Goal: Task Accomplishment & Management: Complete application form

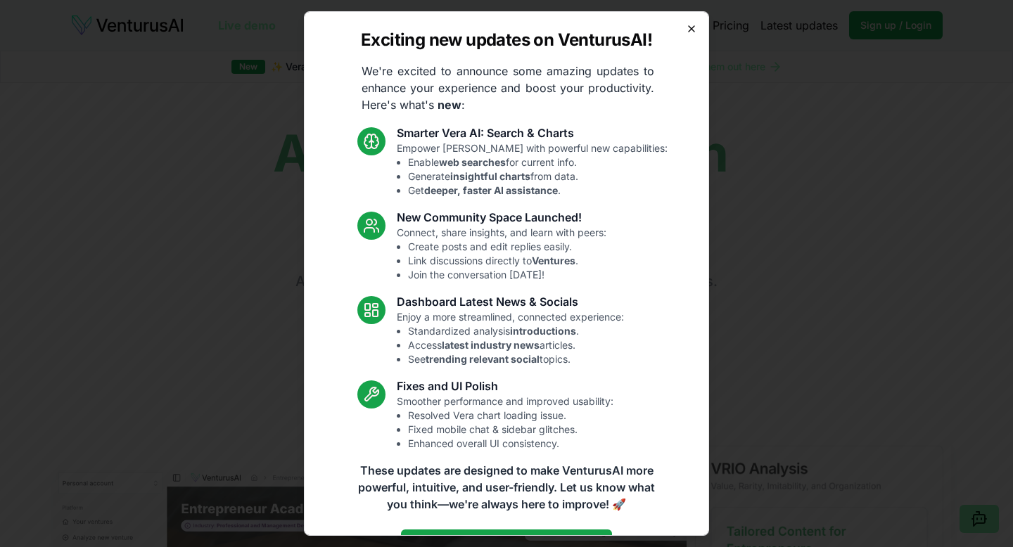
click at [693, 23] on icon "button" at bounding box center [691, 28] width 11 height 11
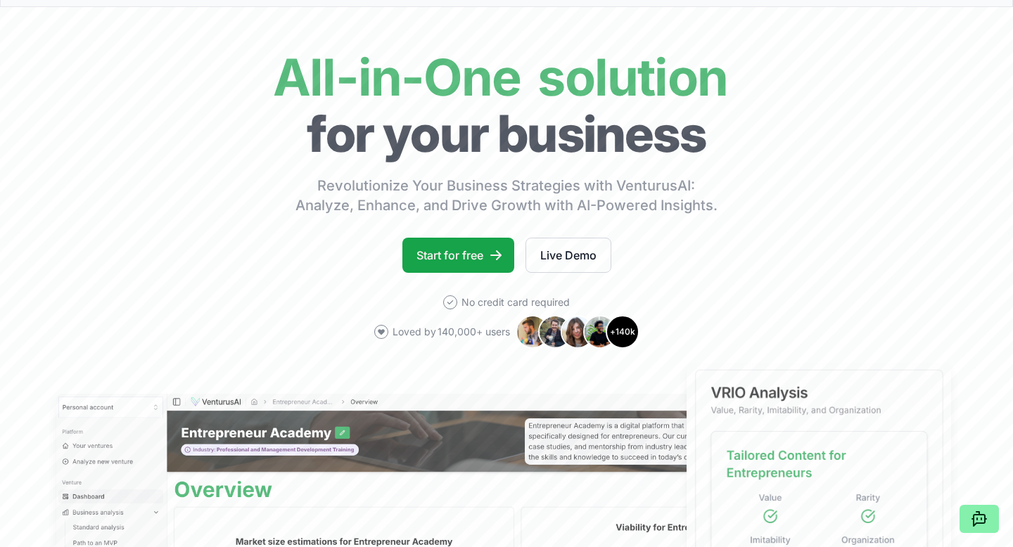
scroll to position [77, 0]
click at [482, 262] on link "Start for free" at bounding box center [458, 254] width 112 height 35
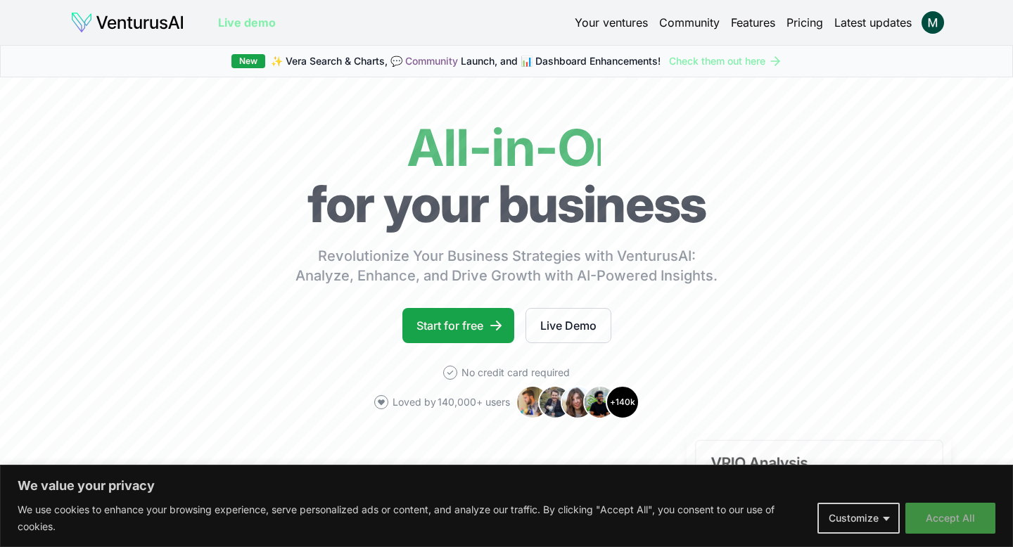
click at [955, 513] on button "Accept All" at bounding box center [950, 518] width 90 height 31
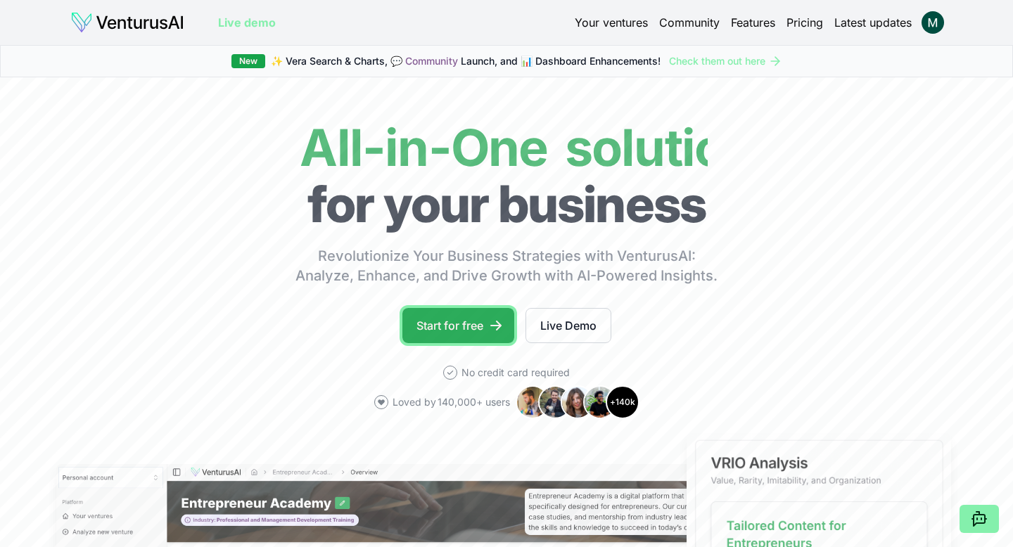
click at [451, 321] on link "Start for free" at bounding box center [458, 325] width 112 height 35
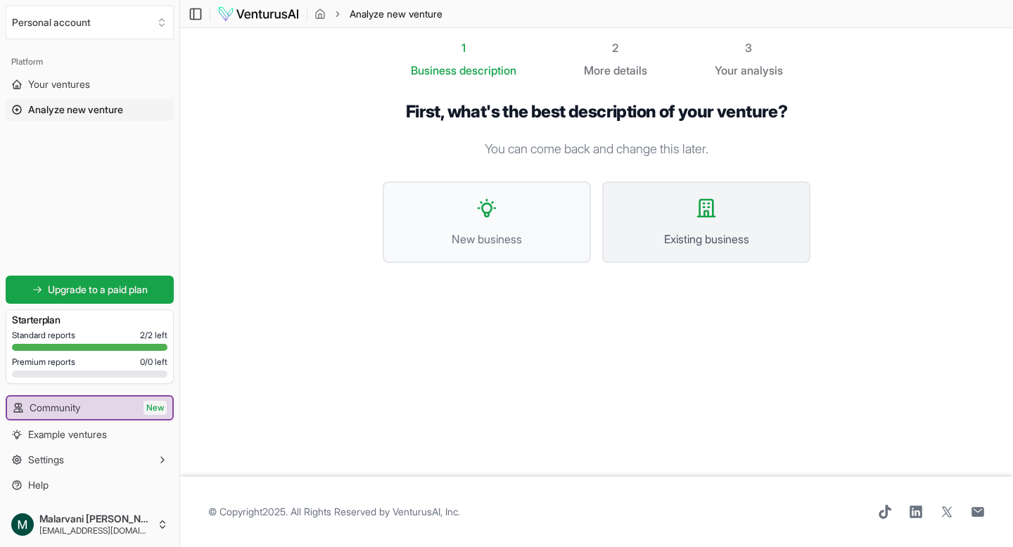
click at [695, 219] on button "Existing business" at bounding box center [706, 222] width 208 height 82
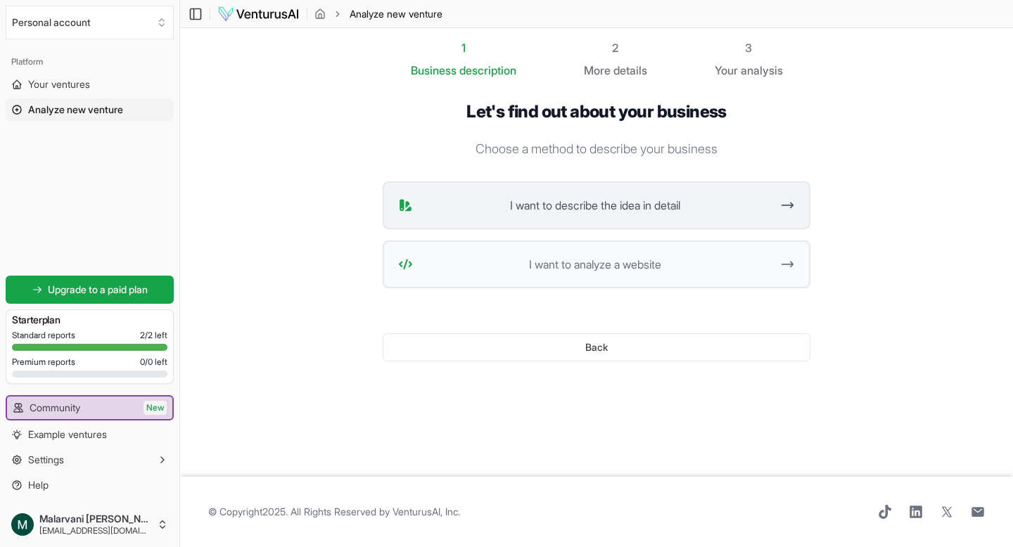
click at [677, 217] on button "I want to describe the idea in detail" at bounding box center [597, 205] width 428 height 48
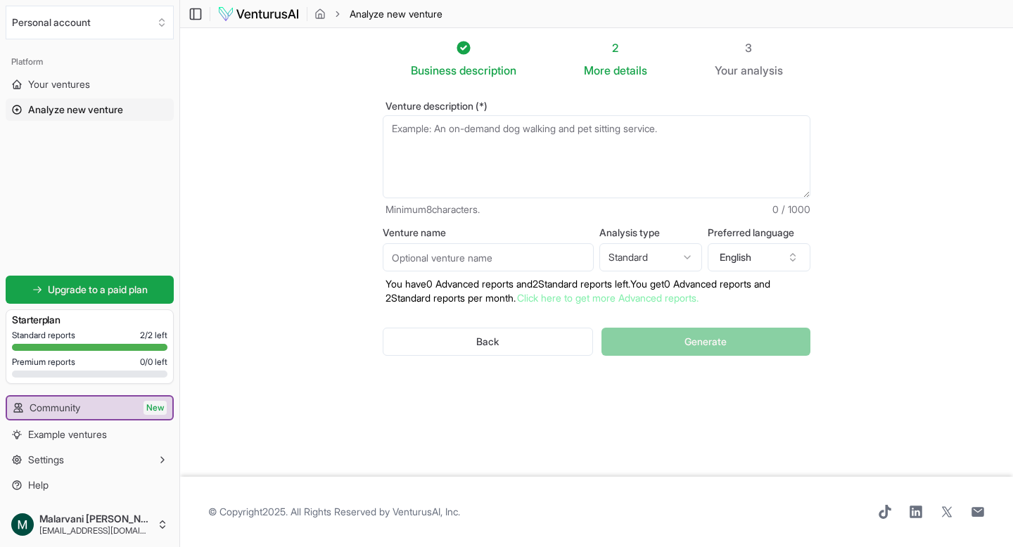
click at [668, 262] on html "We value your privacy We use cookies to enhance your browsing experience, serve…" at bounding box center [506, 273] width 1013 height 547
click at [873, 248] on section "Business description 2 More details 3 Your analysis Venture description (*) Min…" at bounding box center [596, 252] width 833 height 449
click at [530, 124] on textarea "Venture description (*)" at bounding box center [597, 156] width 428 height 83
paste textarea "SpeedWash Express is a self-service laundry business designed to make washing c…"
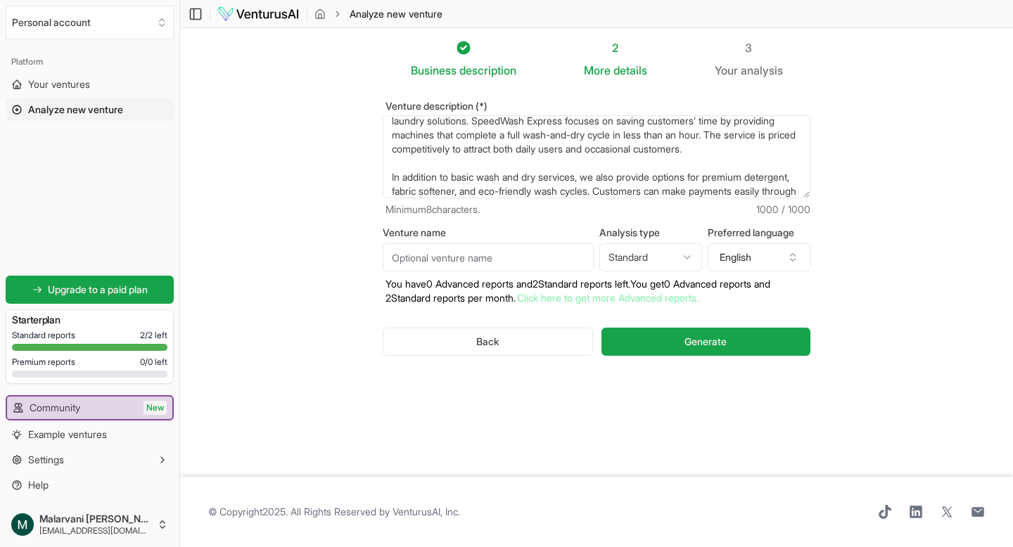
scroll to position [65, 0]
drag, startPoint x: 509, startPoint y: 164, endPoint x: 456, endPoint y: 149, distance: 54.8
click at [456, 149] on textarea "SpeedWash Express is a self-service laundry business designed to make washing c…" at bounding box center [597, 156] width 428 height 83
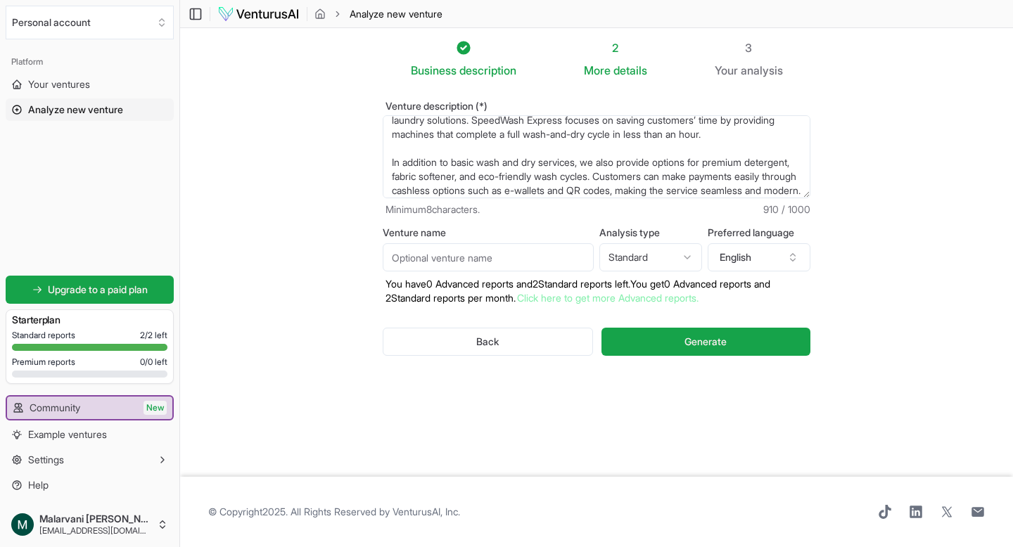
click at [390, 177] on textarea "SpeedWash Express is a self-service laundry business designed to make washing c…" at bounding box center [597, 156] width 428 height 83
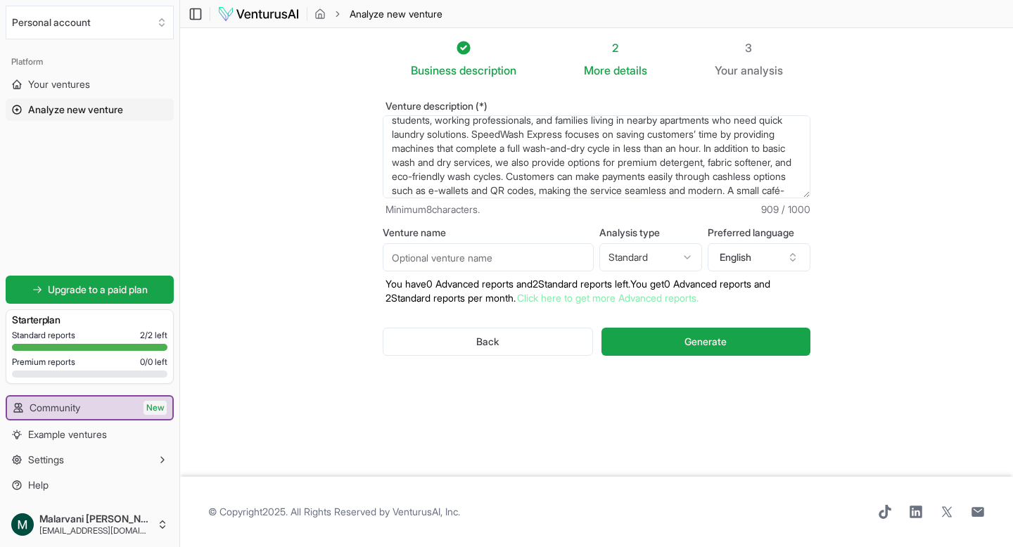
scroll to position [84, 0]
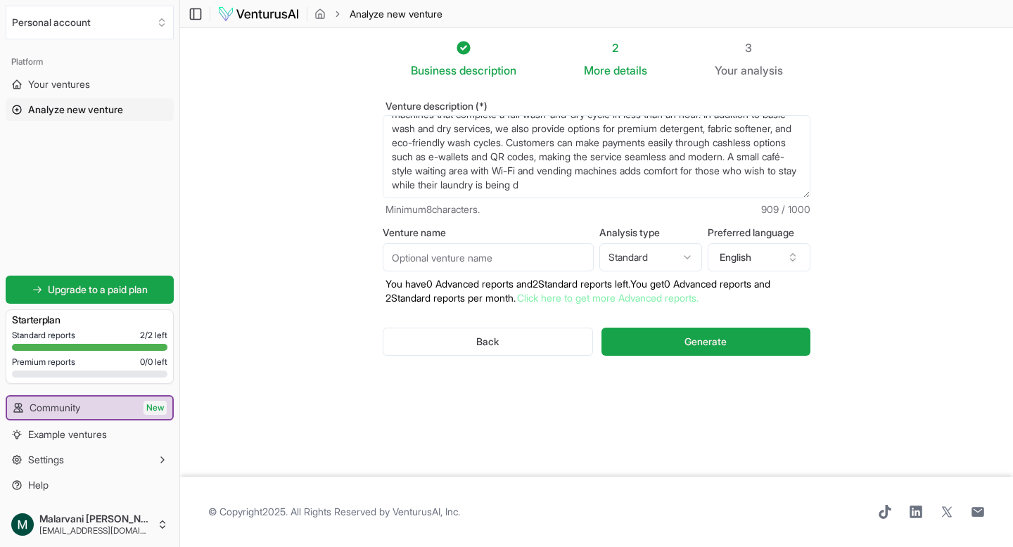
click at [770, 188] on textarea "SpeedWash Express is a self-service laundry business designed to make washing c…" at bounding box center [597, 156] width 428 height 83
paste textarea "done. For busy customers, we also offer a drop-off and pick-up service where st…"
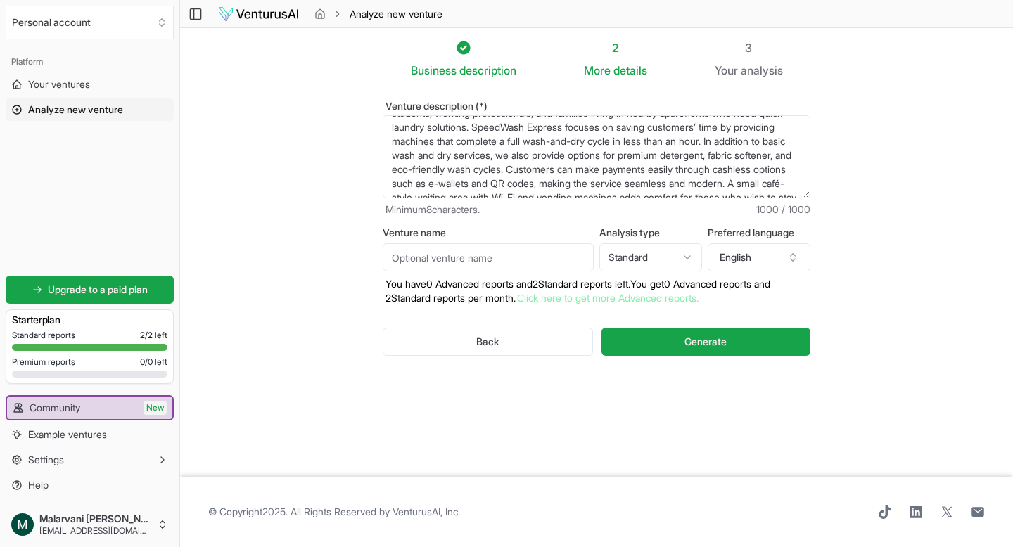
scroll to position [63, 0]
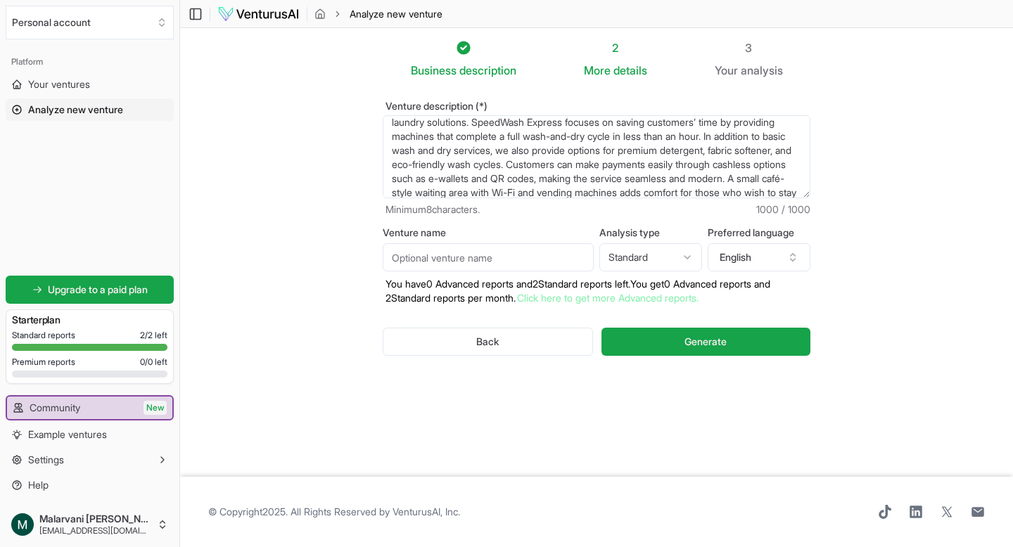
drag, startPoint x: 456, startPoint y: 148, endPoint x: 656, endPoint y: 149, distance: 200.4
click at [656, 149] on textarea "SpeedWash Express is a self-service laundry business designed to make washing c…" at bounding box center [597, 156] width 428 height 83
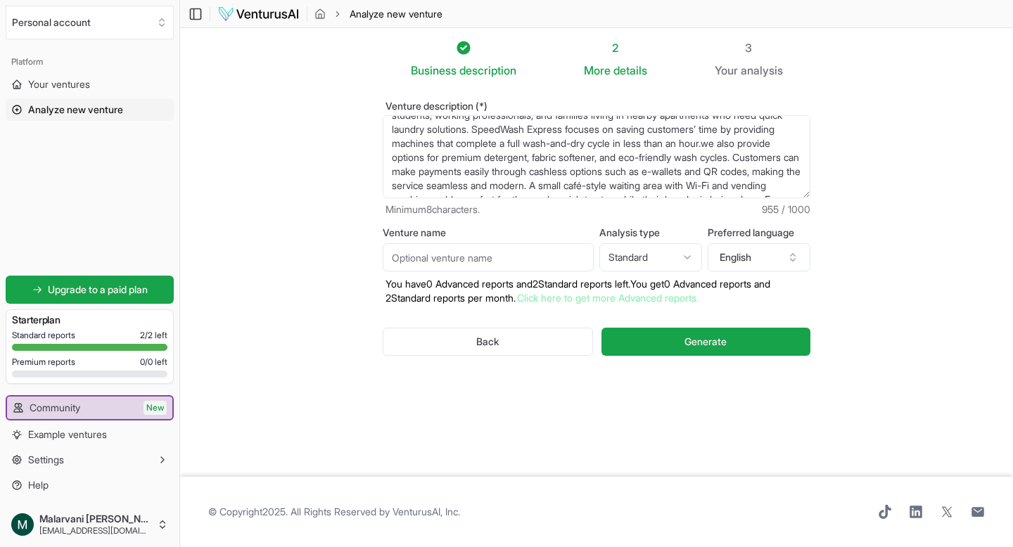
scroll to position [98, 0]
drag, startPoint x: 769, startPoint y: 146, endPoint x: 488, endPoint y: 127, distance: 282.0
click at [488, 127] on textarea "SpeedWash Express is a self-service laundry business designed to make washing c…" at bounding box center [597, 156] width 428 height 83
click at [473, 186] on textarea "SpeedWash Express is a self-service laundry business designed to make washing c…" at bounding box center [597, 156] width 428 height 83
paste textarea "the washing and folding."
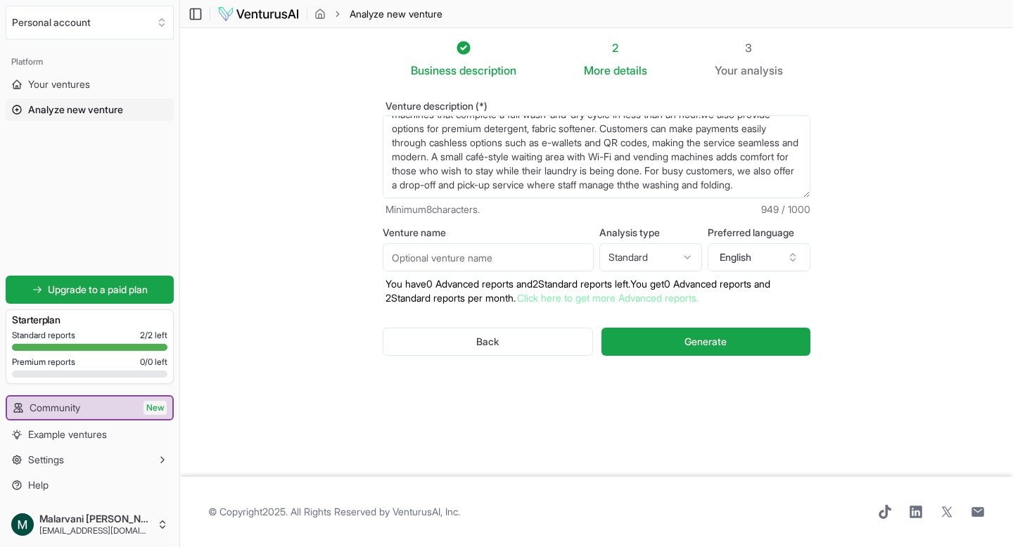
click at [461, 186] on textarea "SpeedWash Express is a self-service laundry business designed to make washing c…" at bounding box center [597, 156] width 428 height 83
click at [589, 179] on textarea "SpeedWash Express is a self-service laundry business designed to make washing c…" at bounding box center [597, 156] width 428 height 83
paste textarea "Our ultimate goal is to provide a stress-free laundry"
type textarea "SpeedWash Express is a self-service laundry business designed to make washing c…"
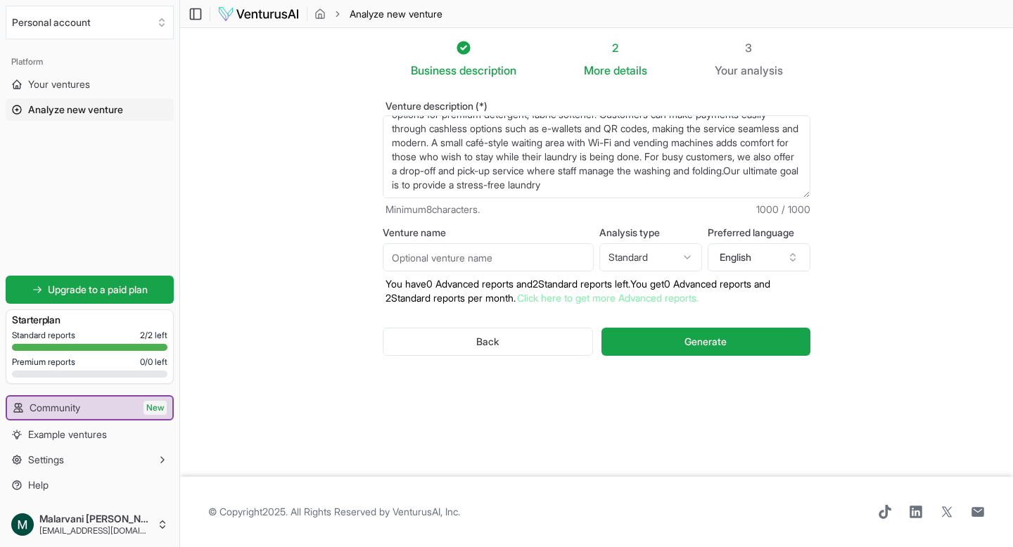
click at [510, 268] on input "Venture name" at bounding box center [488, 257] width 211 height 28
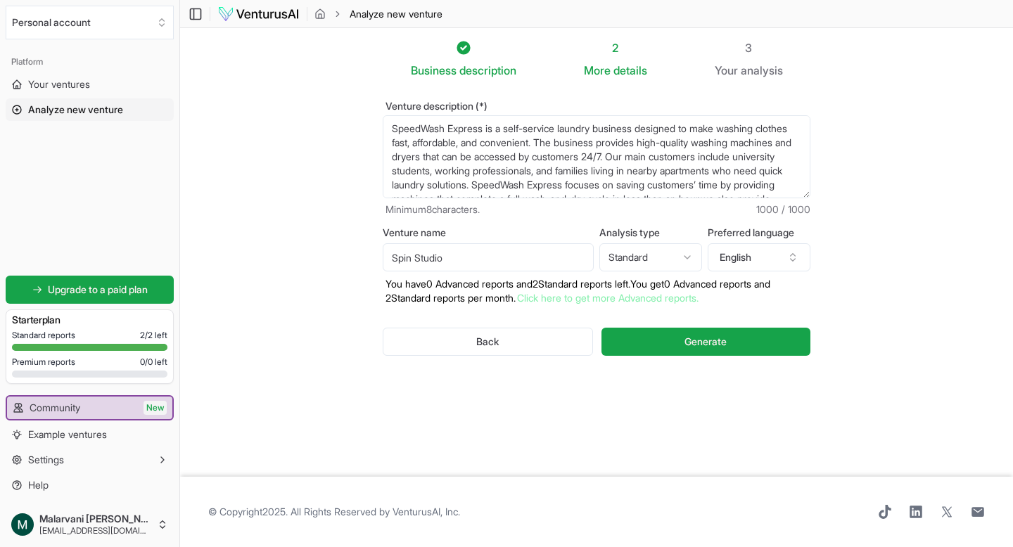
type input "Spin Studio"
drag, startPoint x: 488, startPoint y: 128, endPoint x: 357, endPoint y: 128, distance: 131.5
click at [357, 128] on section "Business description 2 More details 3 Your analysis Venture description (*) Min…" at bounding box center [596, 252] width 833 height 449
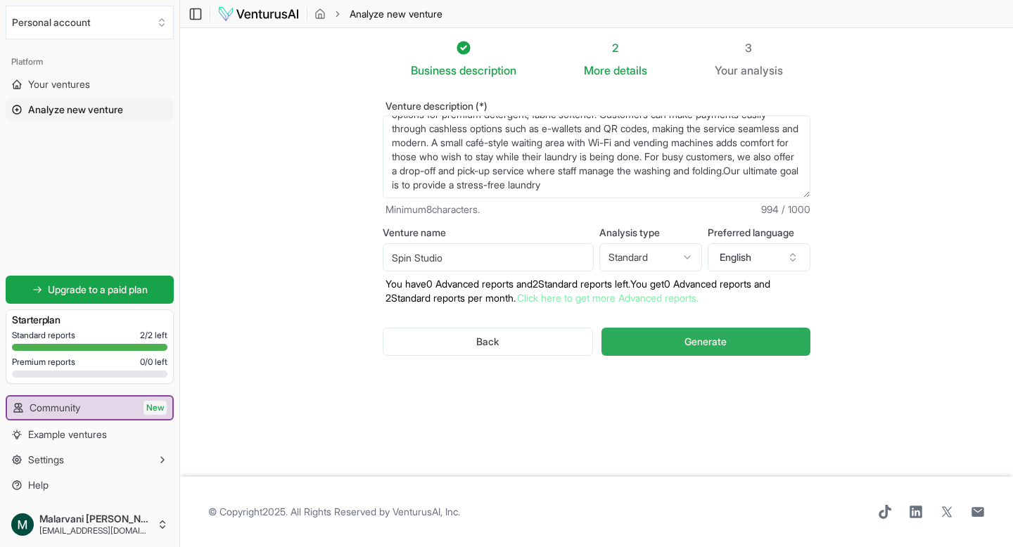
type textarea "Spin studio is a self-service laundry business designed to make washing clothes…"
click at [645, 333] on button "Generate" at bounding box center [705, 342] width 209 height 28
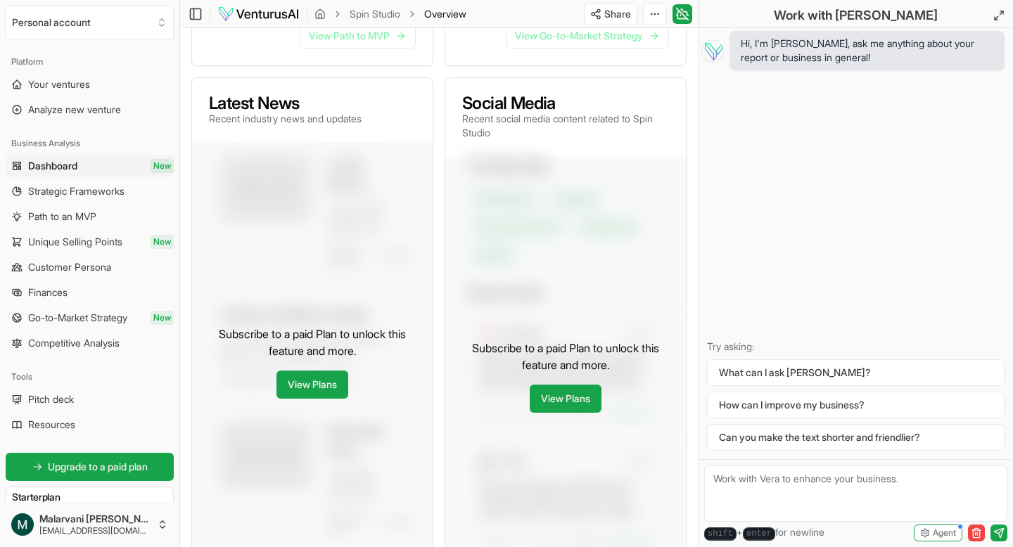
scroll to position [681, 0]
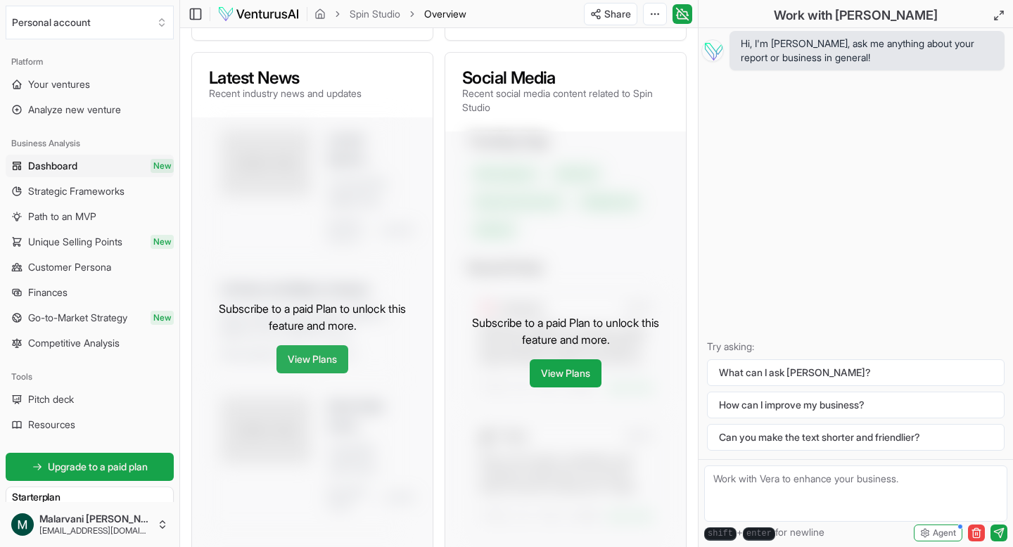
click at [312, 373] on link "View Plans" at bounding box center [312, 359] width 72 height 28
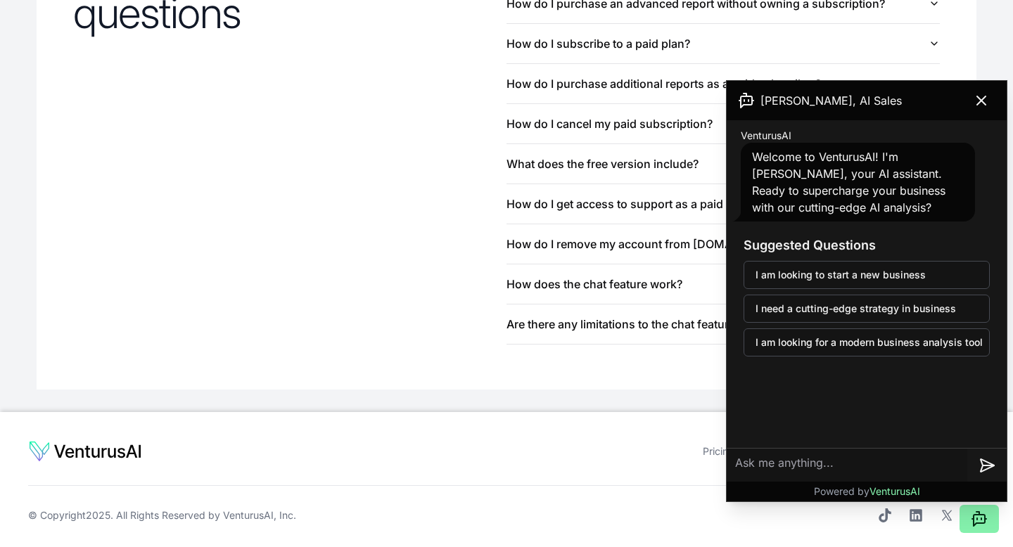
scroll to position [1623, 0]
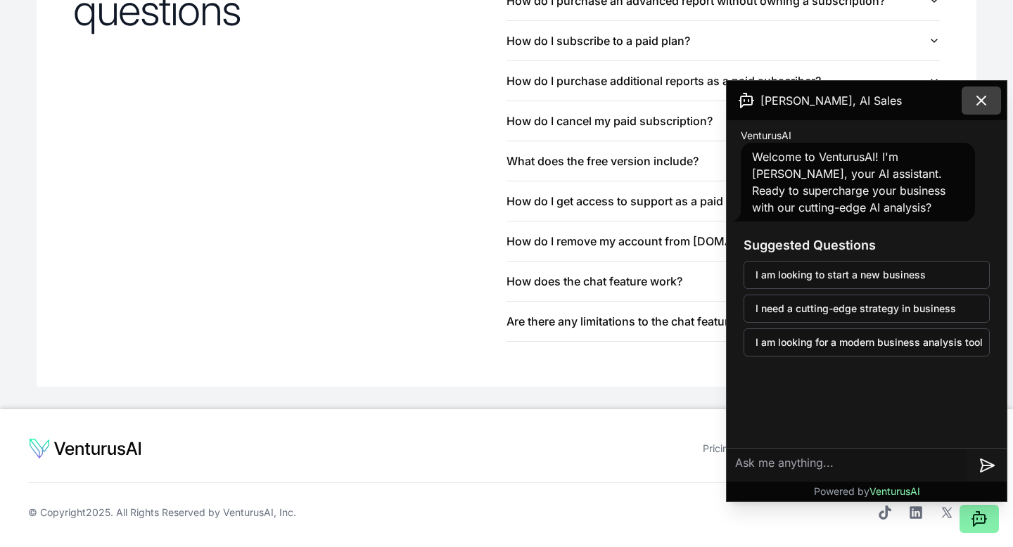
click at [987, 103] on icon at bounding box center [981, 100] width 17 height 17
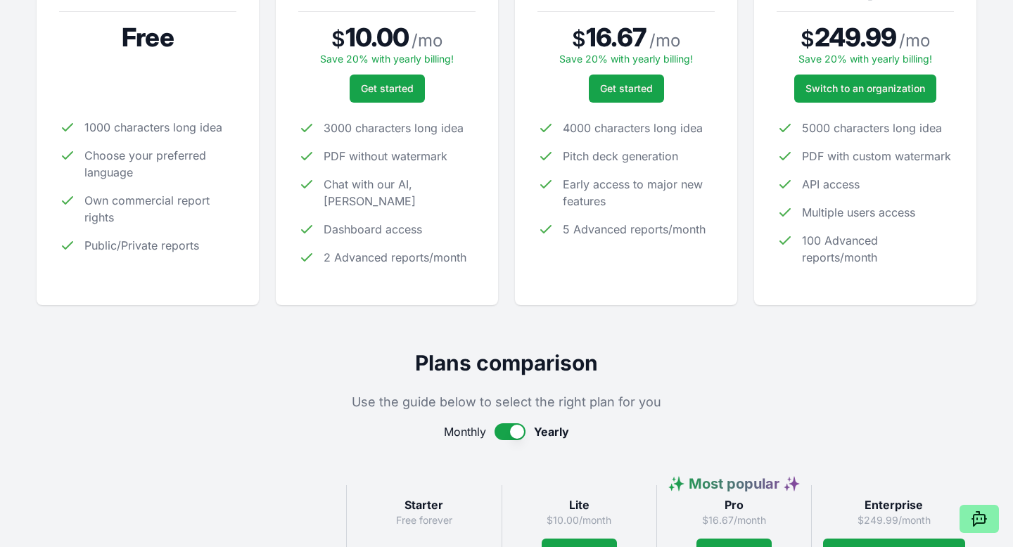
scroll to position [0, 0]
